Goal: Task Accomplishment & Management: Use online tool/utility

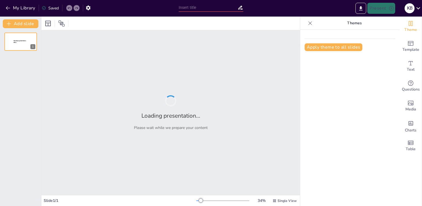
type input "The Role of Nature and Isolation in Frankenstein's Fourth Chapter"
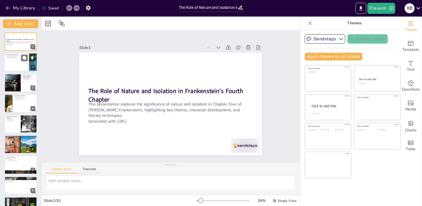
click at [18, 62] on div at bounding box center [20, 62] width 33 height 19
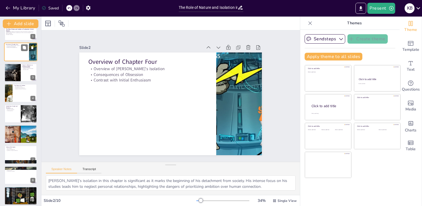
scroll to position [11, 0]
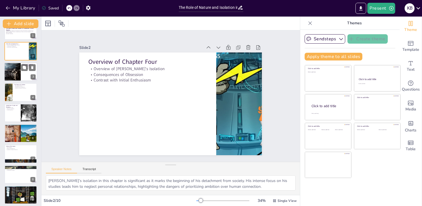
click at [29, 72] on div at bounding box center [20, 71] width 33 height 19
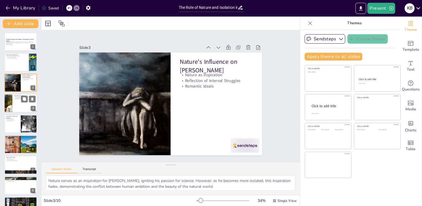
click at [17, 104] on div at bounding box center [20, 103] width 33 height 19
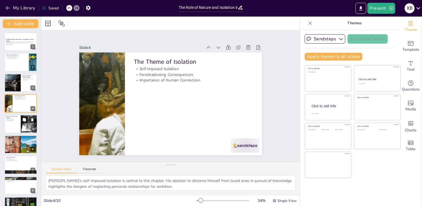
click at [23, 121] on icon at bounding box center [24, 120] width 4 height 4
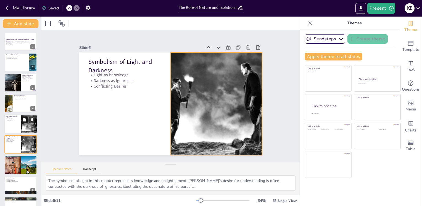
scroll to position [27, 0]
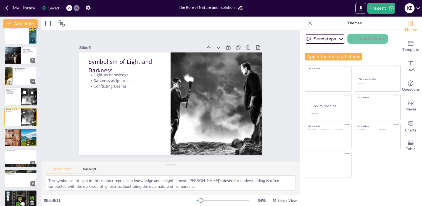
click at [14, 97] on div at bounding box center [20, 96] width 33 height 19
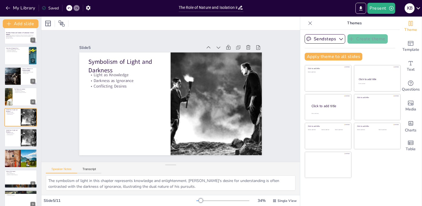
click at [69, 6] on icon at bounding box center [68, 7] width 3 height 3
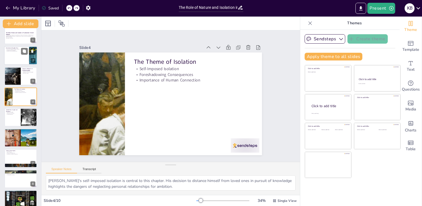
click at [10, 55] on div at bounding box center [20, 55] width 33 height 19
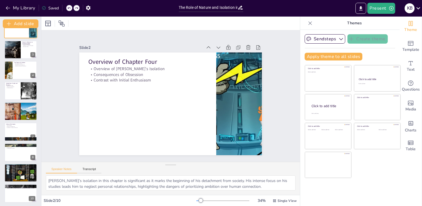
scroll to position [22, 0]
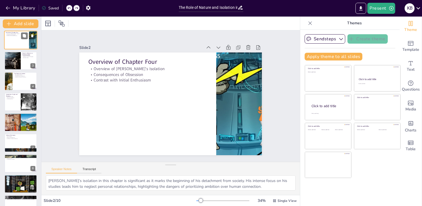
click at [10, 55] on div at bounding box center [13, 61] width 28 height 18
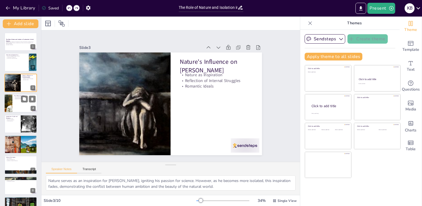
click at [14, 102] on div at bounding box center [20, 103] width 33 height 19
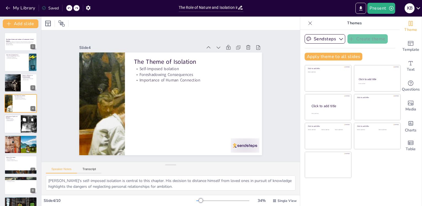
click at [14, 124] on div at bounding box center [20, 124] width 33 height 19
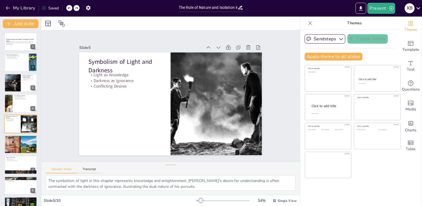
scroll to position [7, 0]
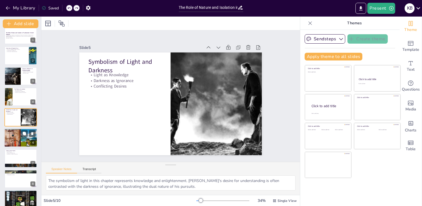
click at [15, 138] on div at bounding box center [20, 137] width 33 height 19
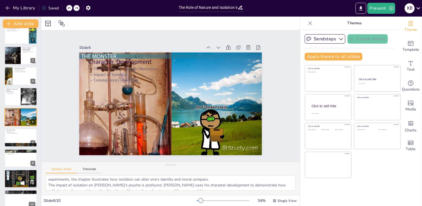
scroll to position [24, 0]
click at [14, 135] on div at bounding box center [20, 137] width 33 height 19
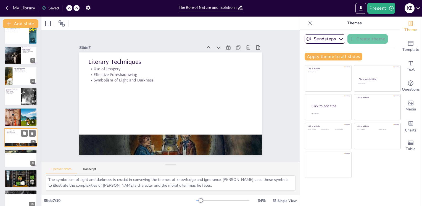
scroll to position [34, 0]
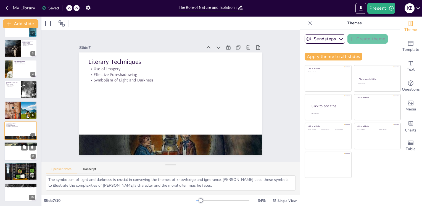
click at [14, 152] on div at bounding box center [20, 151] width 33 height 19
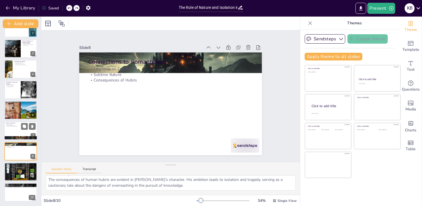
click at [13, 133] on div at bounding box center [20, 131] width 33 height 19
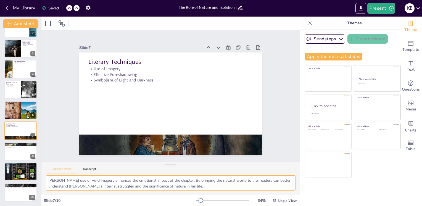
scroll to position [0, 0]
click at [16, 152] on div at bounding box center [20, 151] width 33 height 19
type textarea "The emphasis on emotion in this chapter aligns with Romantic ideals. Victor's i…"
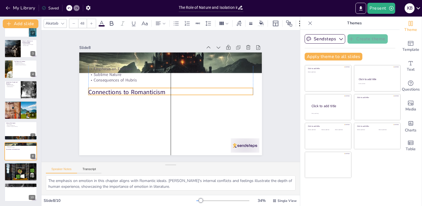
drag, startPoint x: 105, startPoint y: 57, endPoint x: 104, endPoint y: 89, distance: 31.5
click at [104, 89] on p "Connections to Romanticism" at bounding box center [171, 93] width 164 height 26
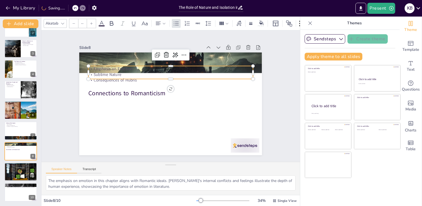
type input "32"
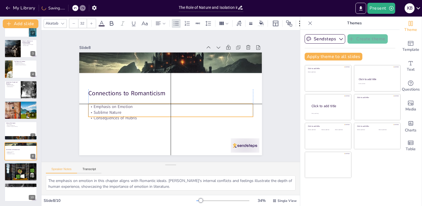
drag, startPoint x: 102, startPoint y: 66, endPoint x: 102, endPoint y: 104, distance: 37.3
click at [102, 104] on p "Emphasis on Emotion" at bounding box center [169, 107] width 162 height 40
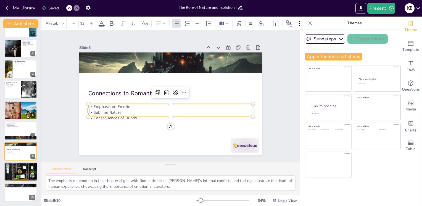
click at [14, 171] on div at bounding box center [20, 171] width 33 height 19
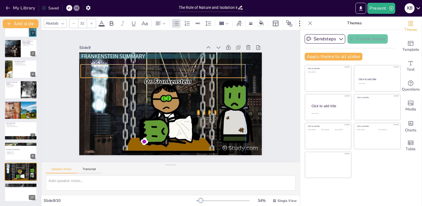
drag, startPoint x: 221, startPoint y: 73, endPoint x: 215, endPoint y: 70, distance: 6.5
click at [215, 70] on p "How does nature affect [PERSON_NAME]'s mental state? In what ways does isolatio…" at bounding box center [165, 69] width 165 height 28
click at [155, 69] on p "How does nature affect [PERSON_NAME]'s mental state? In what ways does isolatio…" at bounding box center [165, 69] width 165 height 28
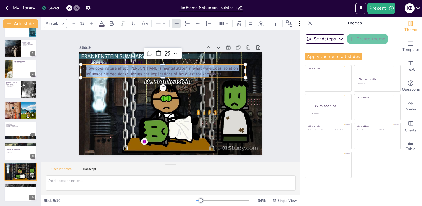
click at [155, 69] on p "How does nature affect [PERSON_NAME]'s mental state? In what ways does isolatio…" at bounding box center [165, 70] width 165 height 28
click at [101, 22] on icon at bounding box center [101, 23] width 7 height 7
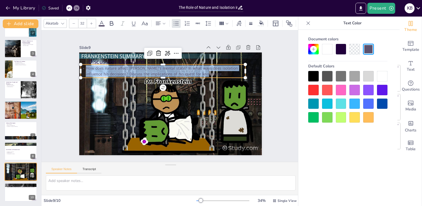
click at [379, 75] on div at bounding box center [382, 76] width 10 height 10
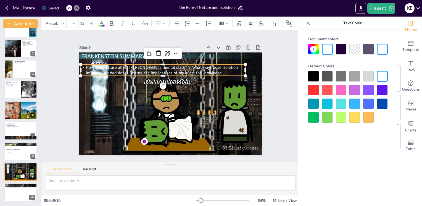
click at [91, 22] on icon at bounding box center [91, 23] width 3 height 3
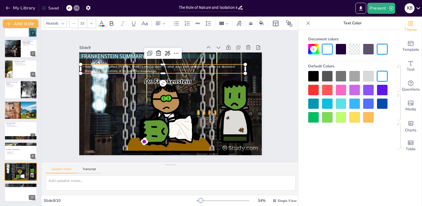
click at [91, 22] on icon at bounding box center [91, 23] width 3 height 3
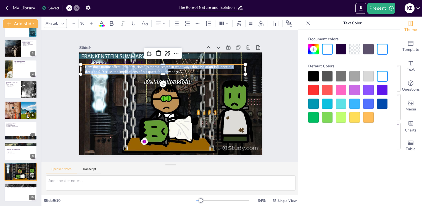
click at [91, 22] on icon at bounding box center [91, 23] width 3 height 3
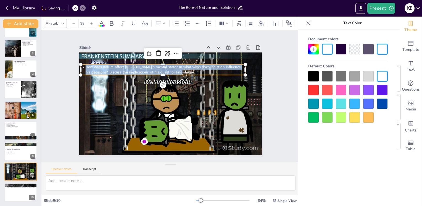
click at [91, 22] on icon at bounding box center [91, 23] width 3 height 3
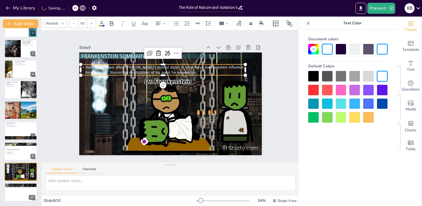
click at [91, 22] on icon at bounding box center [91, 23] width 3 height 3
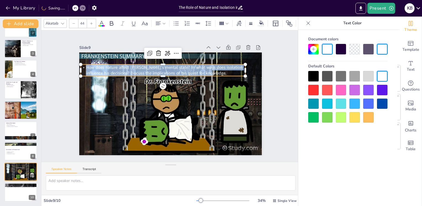
click at [91, 22] on icon at bounding box center [91, 23] width 3 height 3
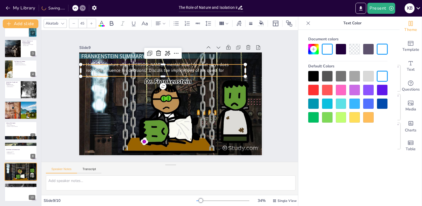
click at [91, 22] on icon at bounding box center [91, 23] width 3 height 3
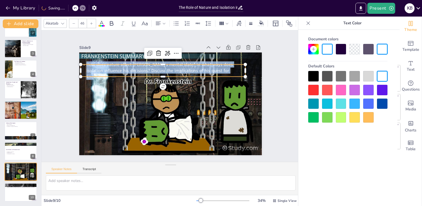
click at [91, 22] on icon at bounding box center [91, 23] width 3 height 3
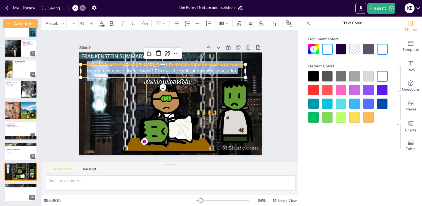
click at [91, 22] on icon at bounding box center [91, 23] width 3 height 3
type input "50"
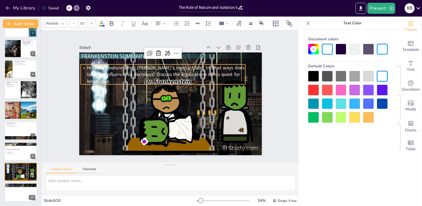
click at [57, 89] on div "Slide 1 The Role of Nature and Isolation in Frankenstein's Fourth Chapter This …" at bounding box center [170, 96] width 286 height 205
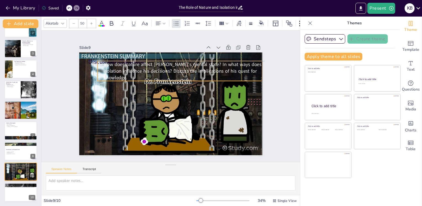
drag, startPoint x: 125, startPoint y: 70, endPoint x: 144, endPoint y: 67, distance: 19.3
click at [144, 67] on span "How does nature affect [PERSON_NAME]'s mental state? In what ways does isolatio…" at bounding box center [185, 68] width 159 height 29
click at [122, 76] on span "How does nature affect [PERSON_NAME]'s mental state? In what ways does isolatio…" at bounding box center [183, 71] width 158 height 20
click at [122, 76] on span "How does nature affect [PERSON_NAME]'s mental state? In what ways does isolatio…" at bounding box center [185, 68] width 159 height 29
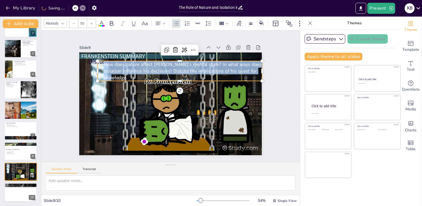
click at [102, 21] on icon at bounding box center [101, 23] width 7 height 7
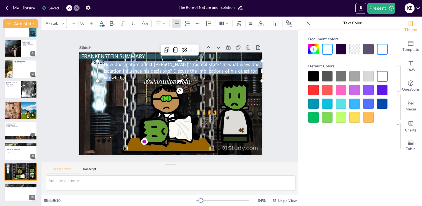
click at [352, 118] on div at bounding box center [354, 117] width 10 height 10
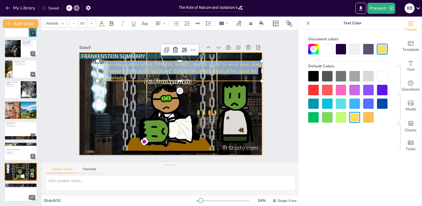
click at [221, 96] on div at bounding box center [170, 103] width 183 height 103
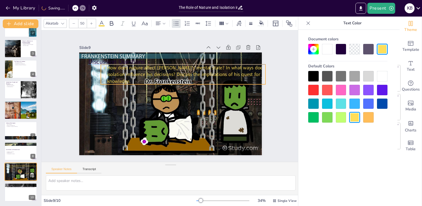
drag, startPoint x: 199, startPoint y: 67, endPoint x: 203, endPoint y: 69, distance: 3.6
click at [203, 69] on span "How does nature affect [PERSON_NAME]'s mental state? In what ways does isolatio…" at bounding box center [192, 76] width 156 height 60
drag, startPoint x: 127, startPoint y: 78, endPoint x: 131, endPoint y: 78, distance: 3.7
click at [131, 78] on p "How does nature affect [PERSON_NAME]'s mental state? In what ways does isolatio…" at bounding box center [190, 78] width 165 height 54
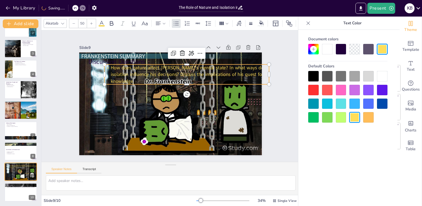
click at [127, 75] on span "How does nature affect [PERSON_NAME]'s mental state? In what ways does isolatio…" at bounding box center [190, 75] width 158 height 20
click at [127, 75] on span "How does nature affect [PERSON_NAME]'s mental state? In what ways does isolatio…" at bounding box center [191, 73] width 159 height 29
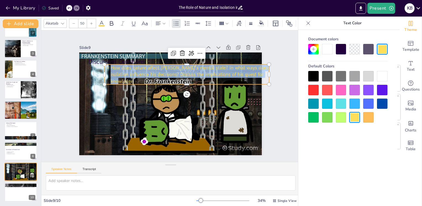
click at [127, 75] on span "How does nature affect [PERSON_NAME]'s mental state? In what ways does isolatio…" at bounding box center [191, 73] width 159 height 29
click at [111, 20] on icon at bounding box center [111, 23] width 7 height 7
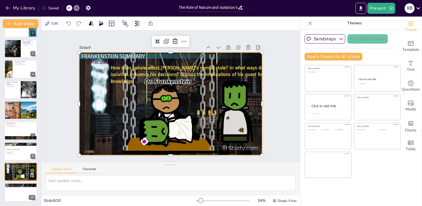
click at [117, 97] on div at bounding box center [170, 103] width 183 height 103
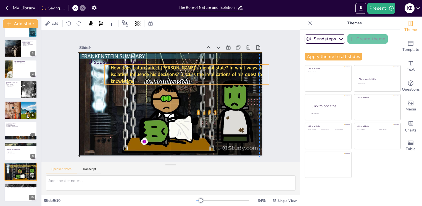
click at [140, 67] on span "How does nature affect [PERSON_NAME]'s mental state? In what ways does isolatio…" at bounding box center [191, 73] width 159 height 29
click at [124, 79] on span "How does nature affect [PERSON_NAME]'s mental state? In what ways does isolatio…" at bounding box center [193, 75] width 158 height 45
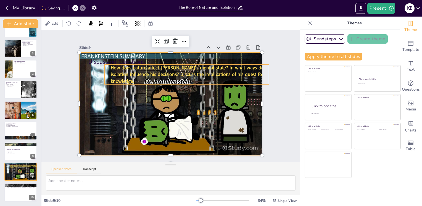
click at [128, 64] on span "How does nature affect [PERSON_NAME]'s mental state? In what ways does isolatio…" at bounding box center [193, 75] width 158 height 45
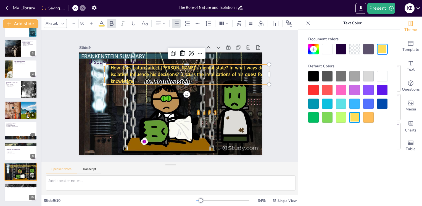
click at [128, 64] on span "How does nature affect [PERSON_NAME]'s mental state? In what ways does isolatio…" at bounding box center [193, 75] width 158 height 45
click at [128, 64] on span "How does nature affect [PERSON_NAME]'s mental state? In what ways does isolatio…" at bounding box center [191, 73] width 159 height 29
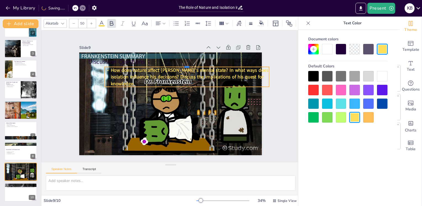
drag, startPoint x: 136, startPoint y: 61, endPoint x: 113, endPoint y: 63, distance: 23.3
click at [117, 63] on div at bounding box center [196, 71] width 158 height 55
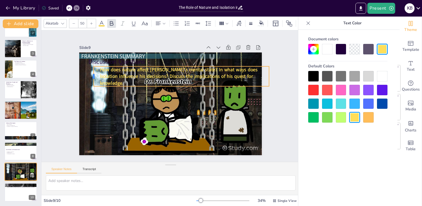
drag, startPoint x: 99, startPoint y: 78, endPoint x: 89, endPoint y: 81, distance: 11.3
click at [91, 78] on div at bounding box center [94, 68] width 6 height 20
drag, startPoint x: 133, startPoint y: 64, endPoint x: 133, endPoint y: 74, distance: 10.0
click at [133, 74] on div "How does nature affect [PERSON_NAME]'s mental state? In what ways does isolatio…" at bounding box center [183, 78] width 176 height 38
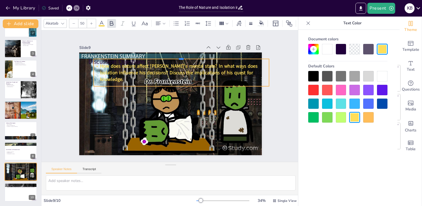
drag, startPoint x: 177, startPoint y: 64, endPoint x: 176, endPoint y: 56, distance: 7.5
click at [176, 56] on div at bounding box center [185, 58] width 175 height 23
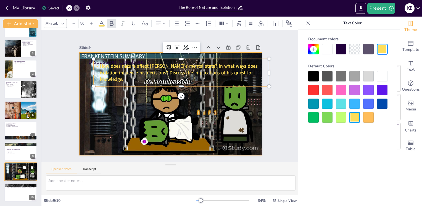
click at [13, 173] on div at bounding box center [20, 171] width 33 height 19
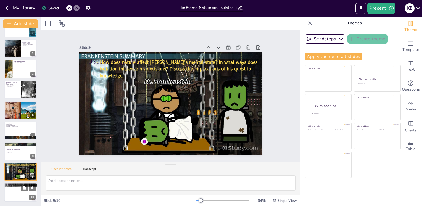
click at [13, 188] on div "Chapter Four serves as a critical turning point in [GEOGRAPHIC_DATA], where the…" at bounding box center [21, 187] width 30 height 2
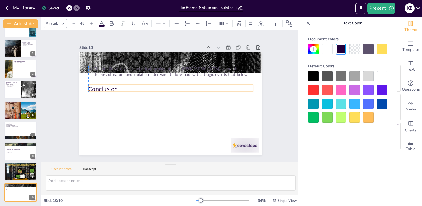
drag, startPoint x: 119, startPoint y: 58, endPoint x: 119, endPoint y: 85, distance: 27.3
click at [119, 85] on p "Conclusion" at bounding box center [172, 89] width 163 height 43
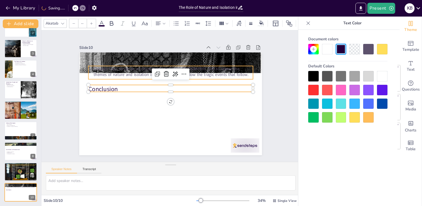
type input "32"
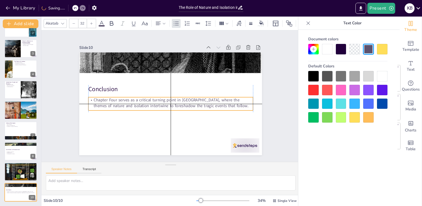
drag, startPoint x: 119, startPoint y: 71, endPoint x: 119, endPoint y: 104, distance: 32.9
click at [119, 104] on p "Chapter Four serves as a critical turning point in [GEOGRAPHIC_DATA], where the…" at bounding box center [169, 102] width 163 height 45
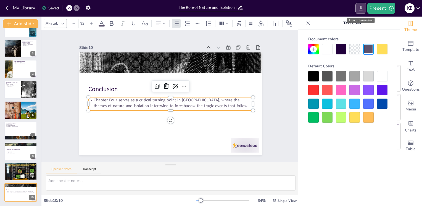
click at [360, 8] on icon "Export to PowerPoint" at bounding box center [361, 9] width 6 height 6
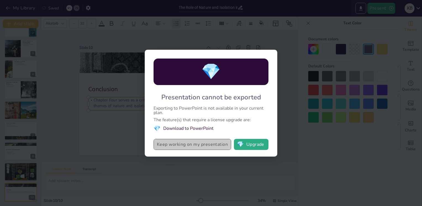
click at [219, 146] on button "Keep working on my presentation" at bounding box center [193, 144] width 78 height 11
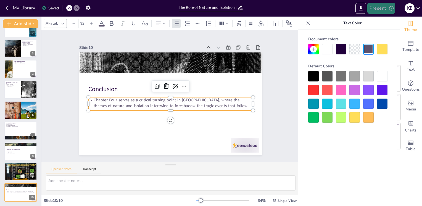
click at [379, 9] on button "Present" at bounding box center [381, 8] width 28 height 11
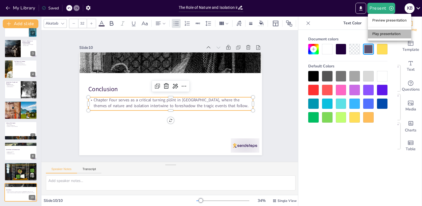
click at [381, 35] on li "Play presentation" at bounding box center [389, 34] width 43 height 9
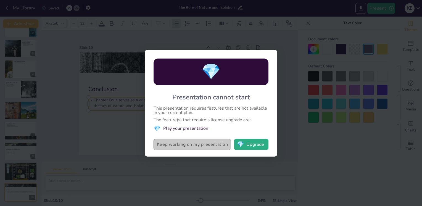
click at [212, 148] on button "Keep working on my presentation" at bounding box center [193, 144] width 78 height 11
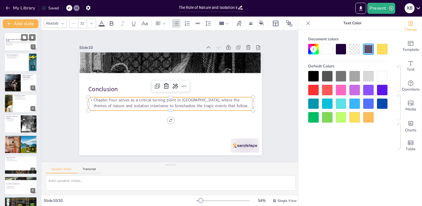
click at [11, 43] on p "This presentation explores the significance of nature and isolation in Chapter …" at bounding box center [21, 42] width 30 height 3
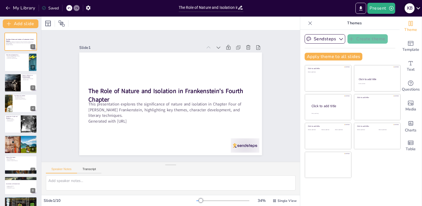
click at [417, 9] on icon at bounding box center [418, 7] width 7 height 7
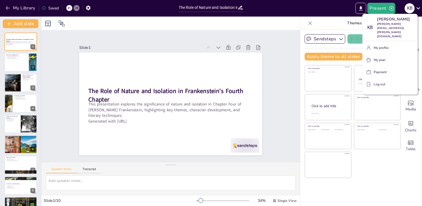
click at [417, 8] on div at bounding box center [211, 103] width 422 height 206
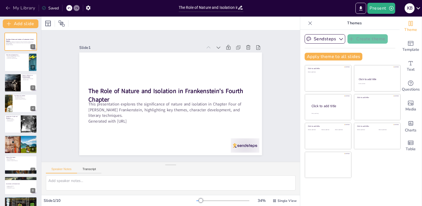
click at [16, 7] on button "My Library" at bounding box center [20, 8] width 33 height 9
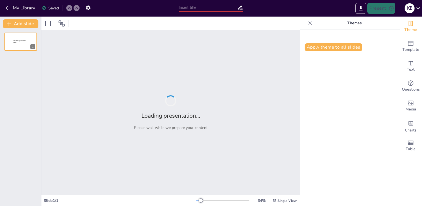
type input "The Role of Nature and Isolation in Frankenstein's Fourth Chapter"
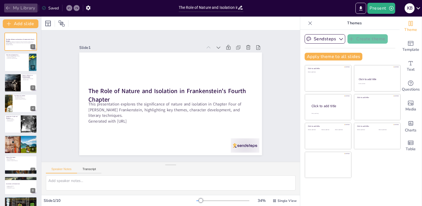
click at [9, 8] on icon "button" at bounding box center [8, 8] width 6 height 6
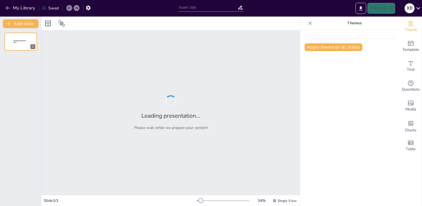
type input "Exploring Symbolism and Motifs in The Turn of the Screw: Chapters 1-8 Recap"
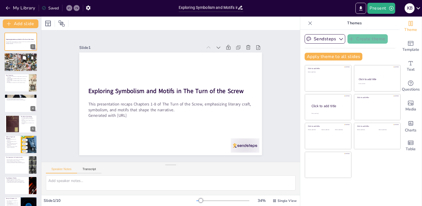
click at [16, 62] on div at bounding box center [20, 62] width 33 height 22
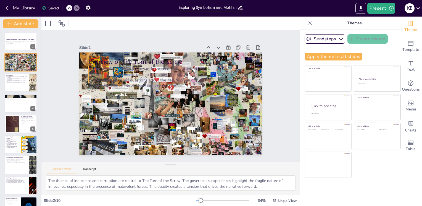
click at [128, 77] on p "The narrative raises questions about the nature of evil." at bounding box center [172, 80] width 164 height 23
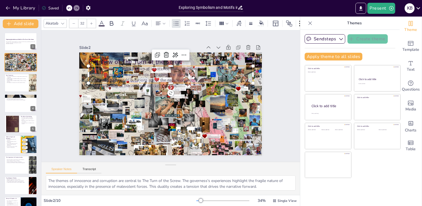
click at [128, 77] on p "The narrative raises questions about the nature of evil." at bounding box center [172, 80] width 164 height 23
click at [126, 70] on p "The setting plays a crucial role in shaping the story." at bounding box center [173, 71] width 164 height 23
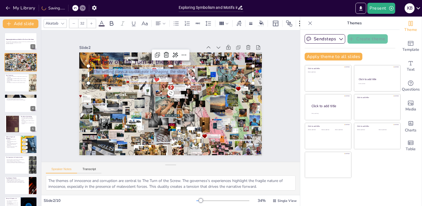
click at [126, 70] on p "The setting plays a crucial role in shaping the story." at bounding box center [173, 71] width 164 height 23
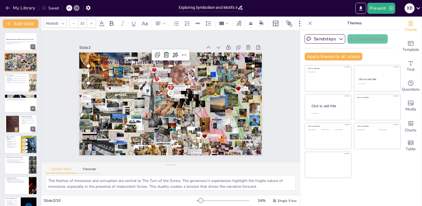
click at [144, 76] on p "The narrative raises questions about the nature of evil." at bounding box center [173, 77] width 164 height 23
click at [144, 76] on p "The narrative raises questions about the nature of evil." at bounding box center [170, 78] width 164 height 6
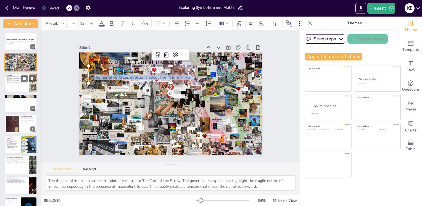
click at [15, 85] on div at bounding box center [20, 82] width 33 height 19
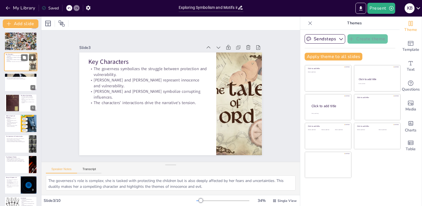
scroll to position [22, 0]
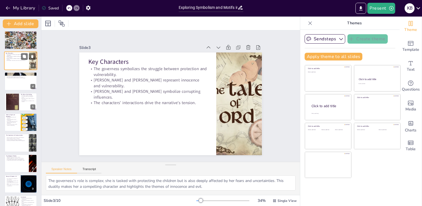
click at [15, 85] on div at bounding box center [20, 81] width 33 height 18
type textarea "The governess's primary role is to safeguard the children from perceived threat…"
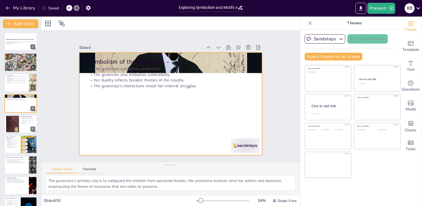
drag, startPoint x: 128, startPoint y: 59, endPoint x: 127, endPoint y: 102, distance: 42.3
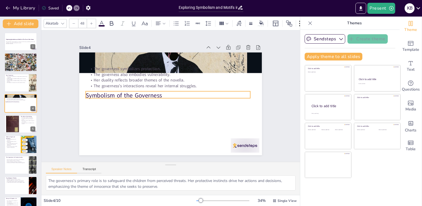
drag, startPoint x: 109, startPoint y: 59, endPoint x: 107, endPoint y: 93, distance: 33.8
click at [107, 93] on p "Symbolism of the Governess" at bounding box center [168, 96] width 164 height 26
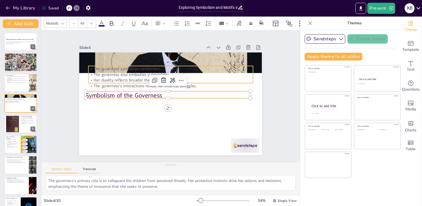
type input "32"
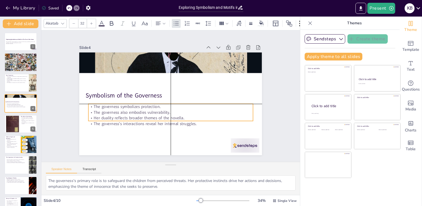
drag, startPoint x: 109, startPoint y: 65, endPoint x: 109, endPoint y: 104, distance: 39.2
click at [109, 104] on p "The governess symbolizes protection." at bounding box center [170, 106] width 164 height 23
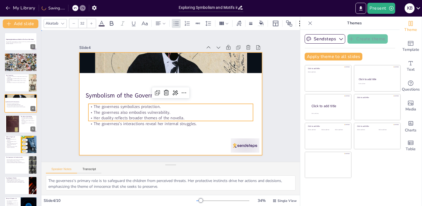
click at [110, 133] on div at bounding box center [170, 103] width 183 height 103
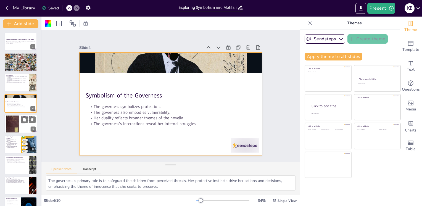
click at [17, 122] on div at bounding box center [12, 124] width 13 height 21
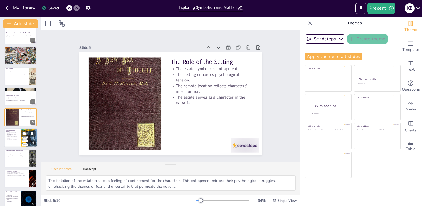
click at [15, 137] on p "The interplay between light and darkness shapes characters' experiences." at bounding box center [12, 137] width 13 height 3
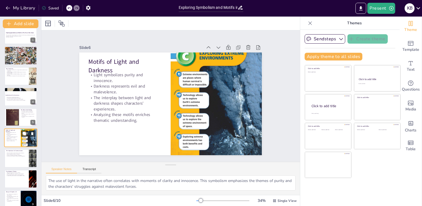
scroll to position [27, 0]
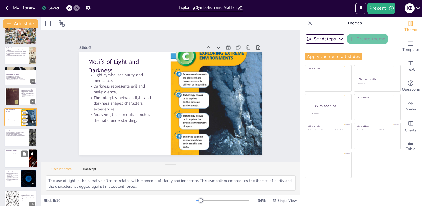
click at [13, 156] on div "Repression influences characters' actions. Guilt plays a significant role in th…" at bounding box center [17, 153] width 22 height 5
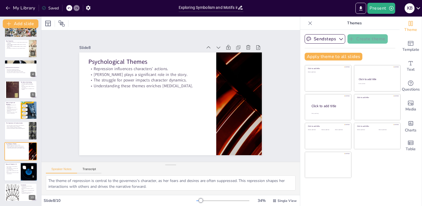
click at [13, 170] on p "Initial conflicts set the tone for the story." at bounding box center [12, 171] width 13 height 2
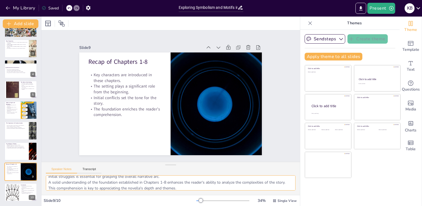
scroll to position [36, 0]
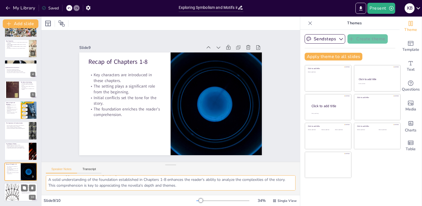
click at [13, 191] on div at bounding box center [13, 192] width 30 height 17
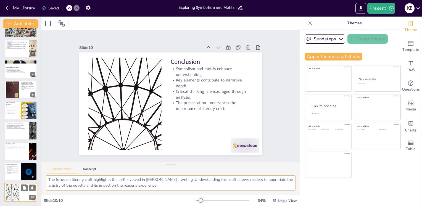
scroll to position [34, 0]
click at [11, 171] on p "Initial conflicts set the tone for the story." at bounding box center [12, 171] width 13 height 2
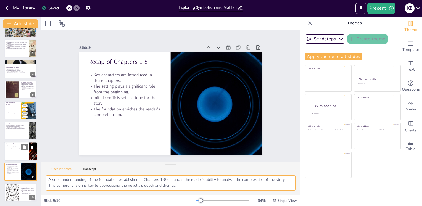
click at [12, 151] on div at bounding box center [20, 151] width 33 height 19
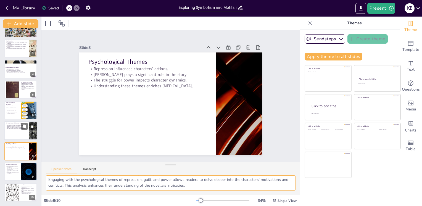
click at [12, 129] on p "Analyzing communication enhances reader engagement." at bounding box center [17, 128] width 22 height 1
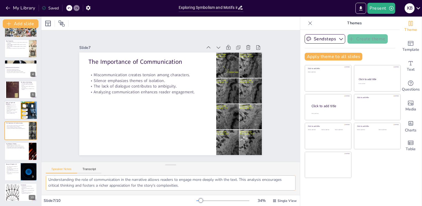
click at [12, 114] on div at bounding box center [20, 110] width 33 height 19
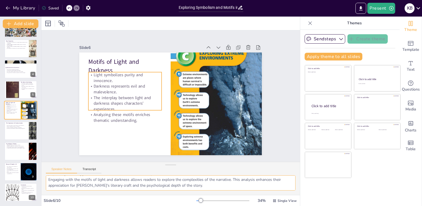
scroll to position [27, 0]
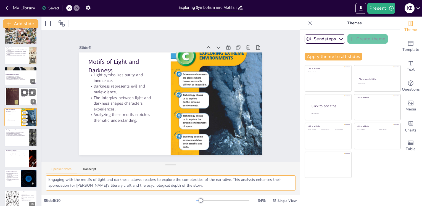
click at [10, 98] on div at bounding box center [12, 96] width 13 height 21
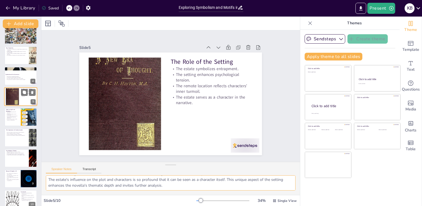
scroll to position [7, 0]
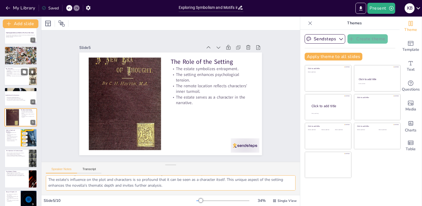
click at [10, 81] on div at bounding box center [20, 76] width 33 height 19
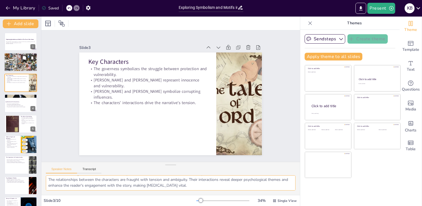
click at [12, 68] on div at bounding box center [20, 62] width 33 height 22
type textarea "The themes of innocence and corruption are central to The Turn of the Screw. Th…"
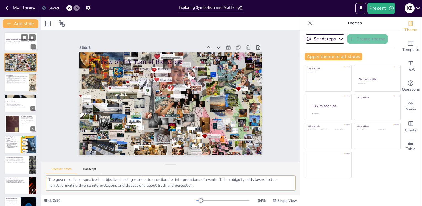
click at [14, 47] on div at bounding box center [20, 41] width 33 height 19
